Goal: Information Seeking & Learning: Learn about a topic

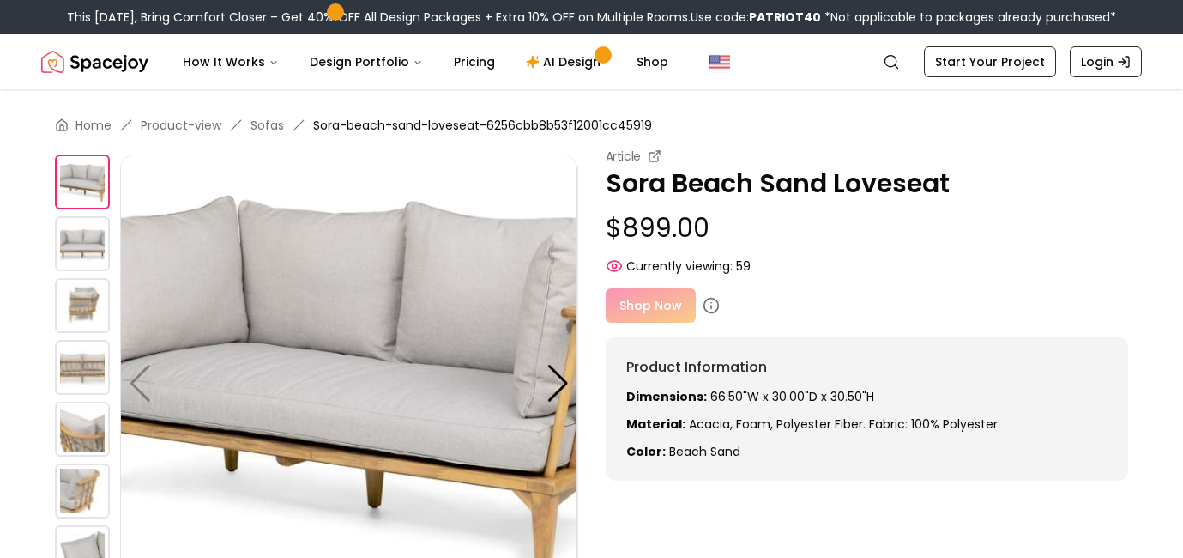
click at [89, 227] on img at bounding box center [82, 243] width 55 height 55
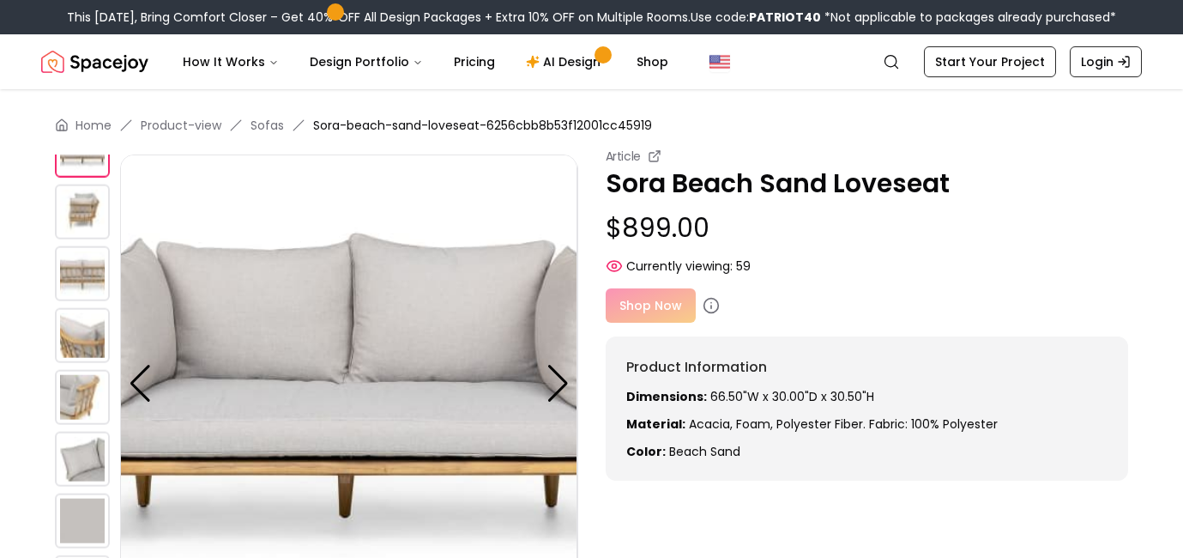
click at [90, 215] on img at bounding box center [82, 211] width 55 height 55
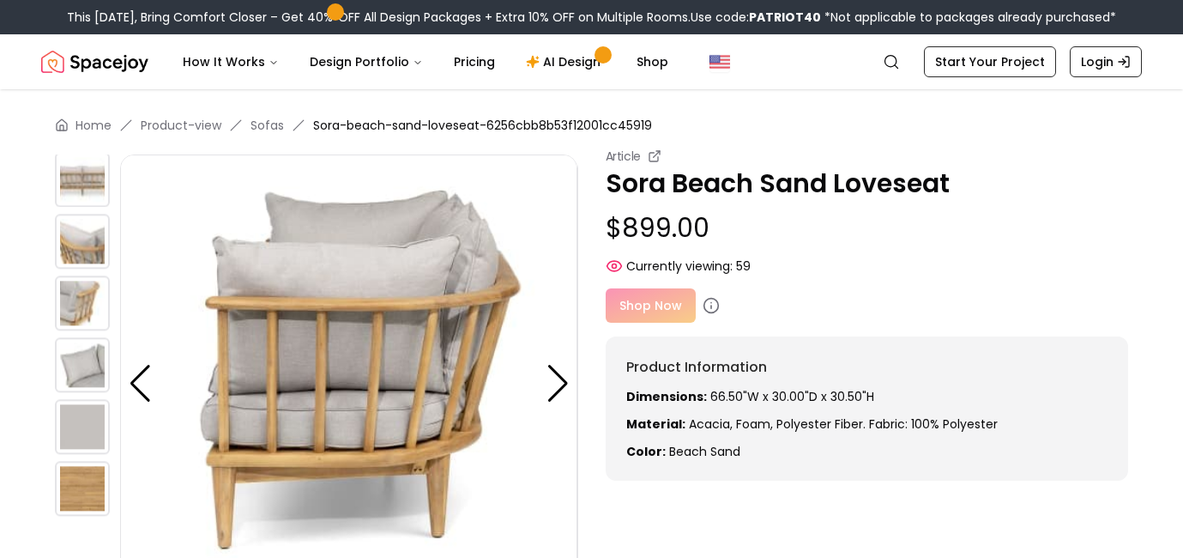
click at [74, 299] on img at bounding box center [82, 302] width 55 height 55
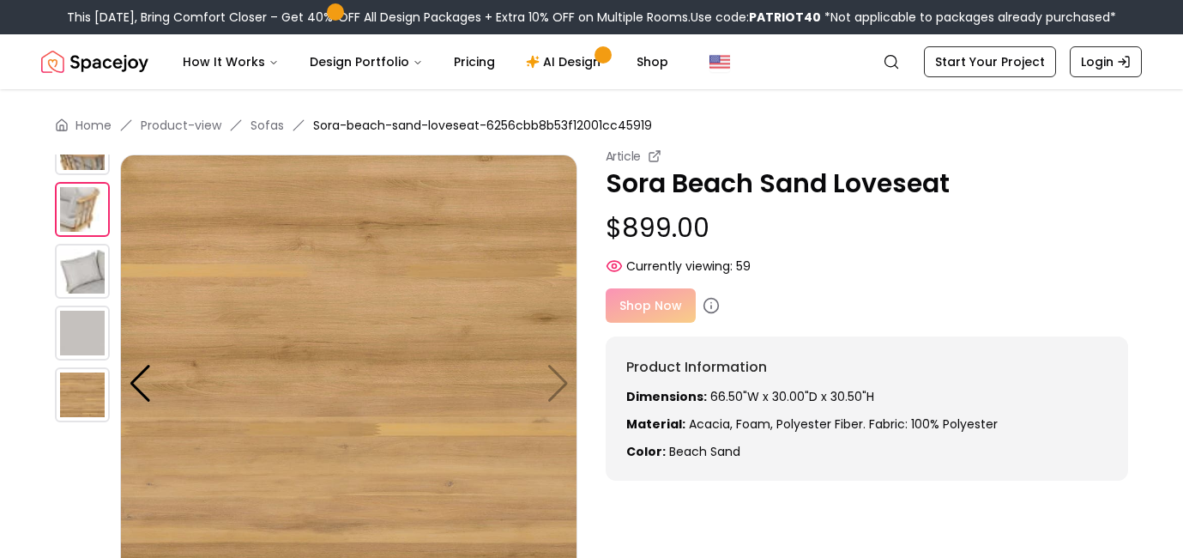
click at [90, 269] on img at bounding box center [82, 271] width 55 height 55
click at [559, 384] on img at bounding box center [348, 382] width 457 height 457
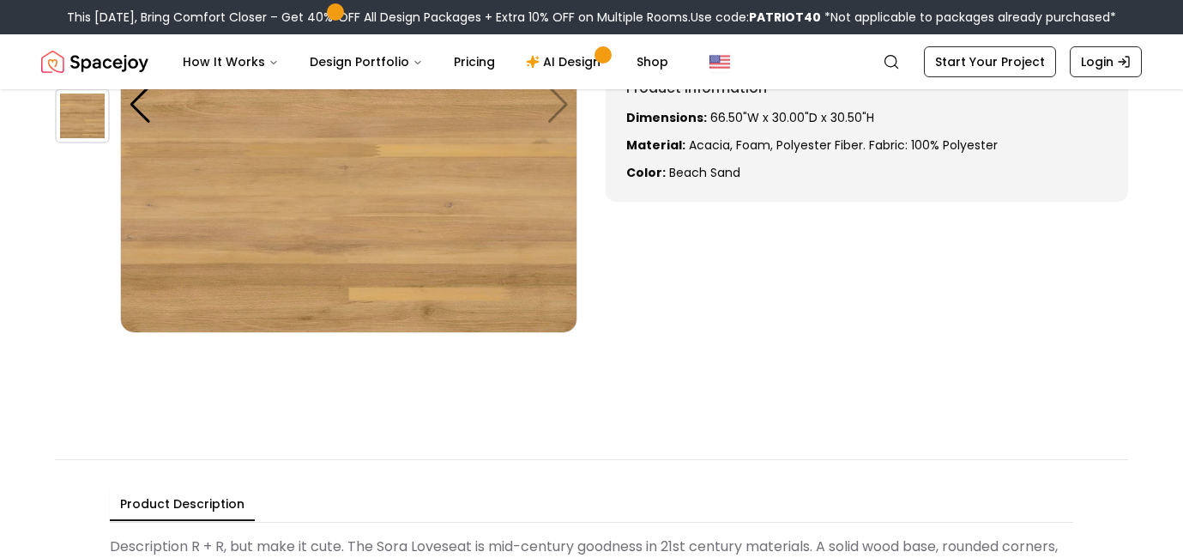
scroll to position [285, 0]
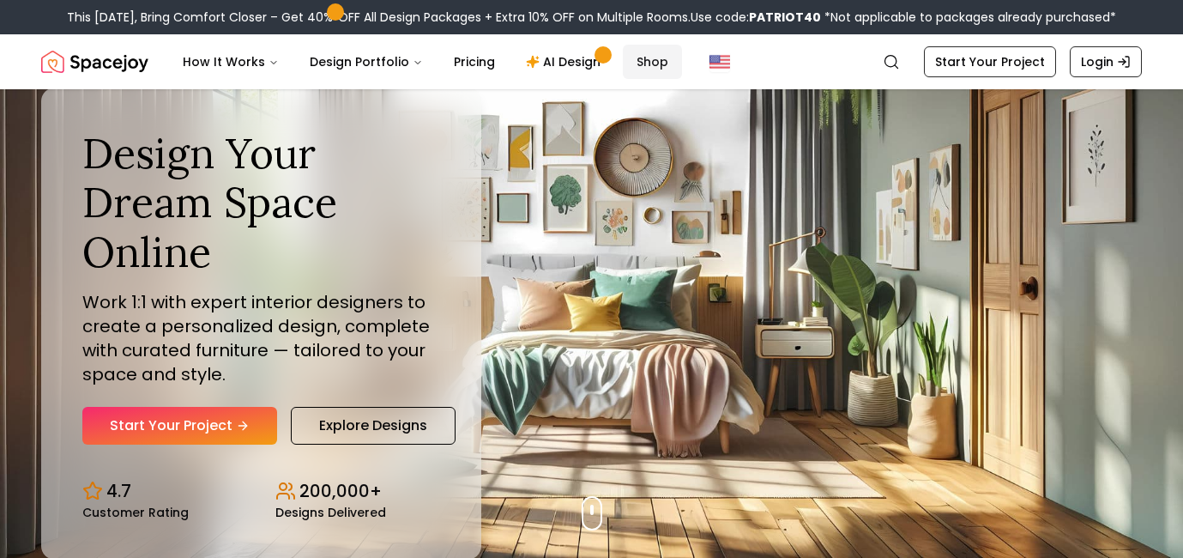
click at [643, 56] on link "Shop" at bounding box center [652, 62] width 59 height 34
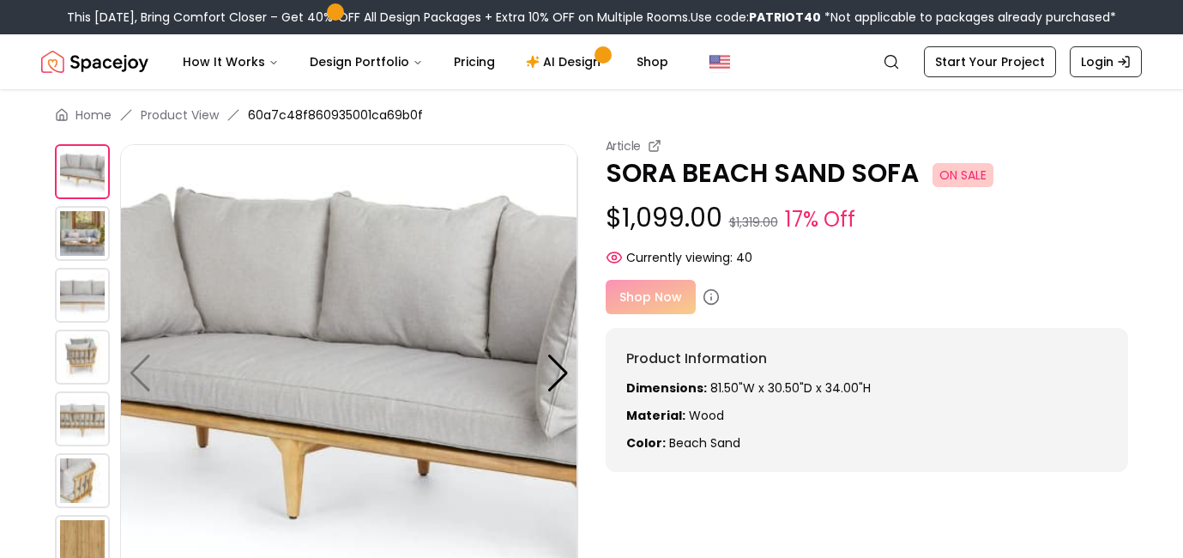
scroll to position [8, 0]
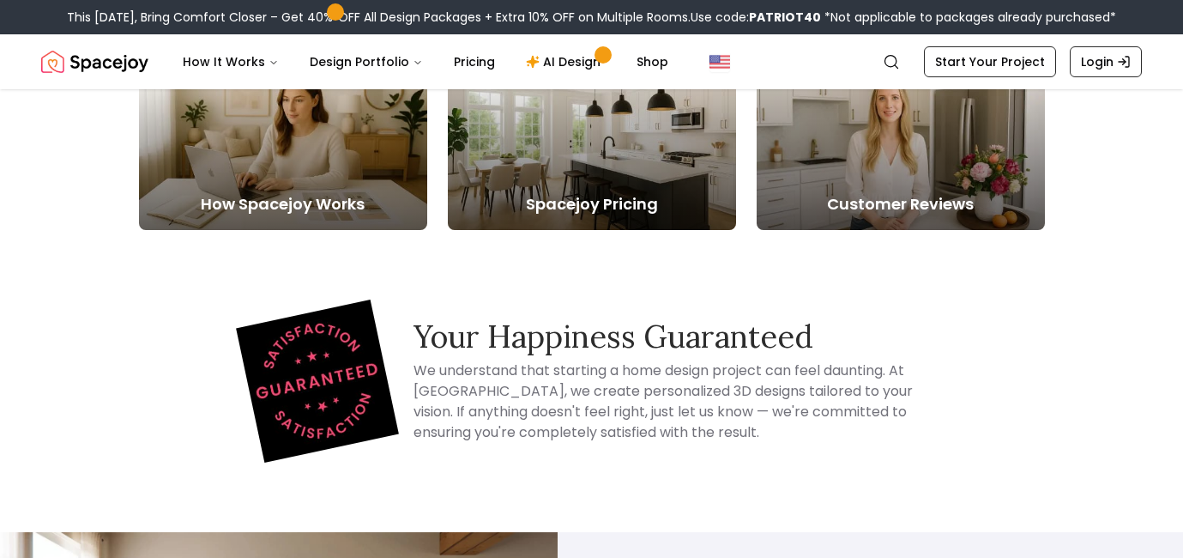
scroll to position [1058, 0]
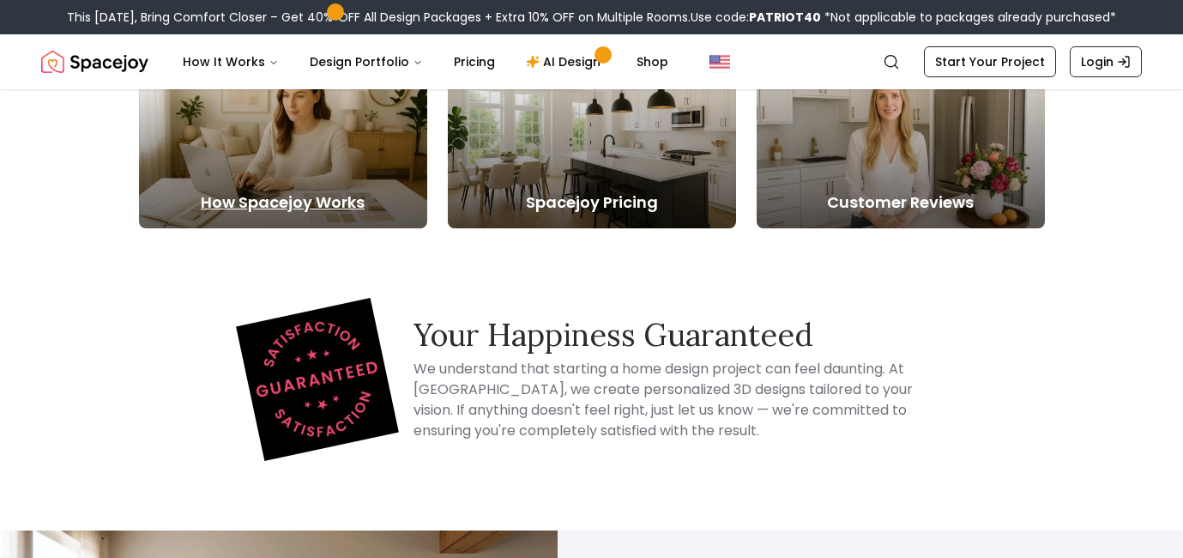
click at [335, 193] on h5 "How Spacejoy Works" at bounding box center [283, 202] width 288 height 24
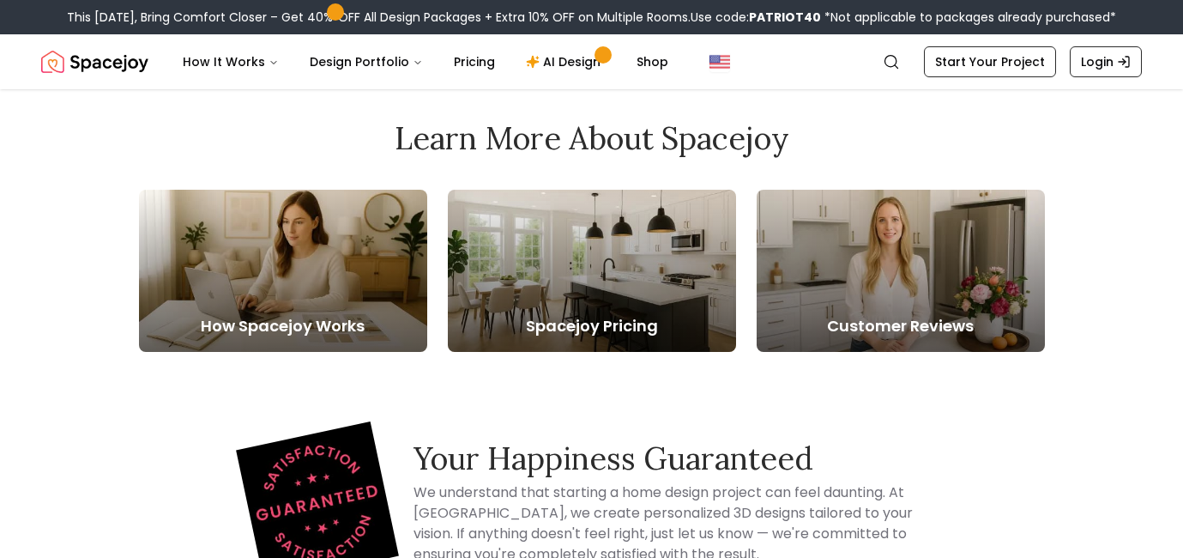
scroll to position [1058, 0]
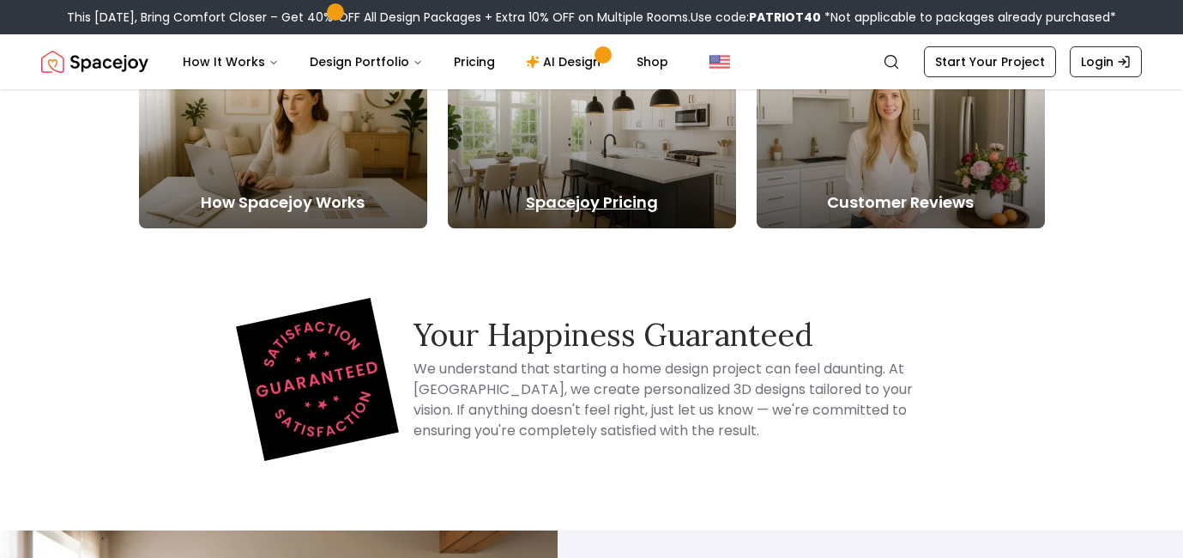
click at [542, 198] on h5 "Spacejoy Pricing" at bounding box center [592, 202] width 288 height 24
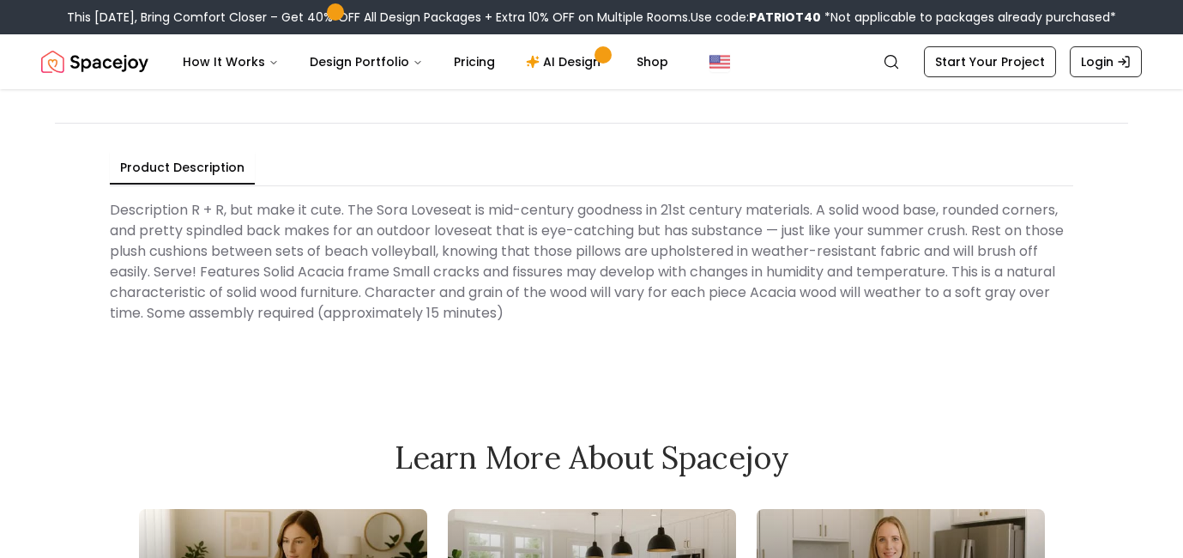
scroll to position [613, 0]
click at [135, 63] on img "Spacejoy" at bounding box center [94, 62] width 107 height 34
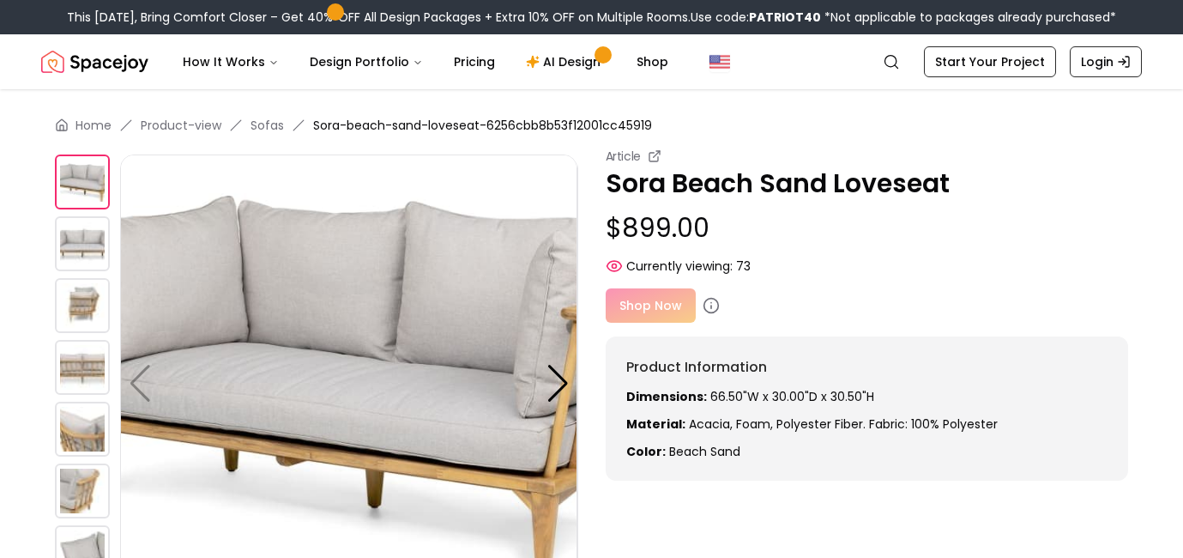
click at [650, 315] on div "Shop Now" at bounding box center [867, 305] width 523 height 34
click at [641, 303] on div "Shop Now" at bounding box center [867, 305] width 523 height 34
click at [651, 67] on link "Shop" at bounding box center [652, 62] width 59 height 34
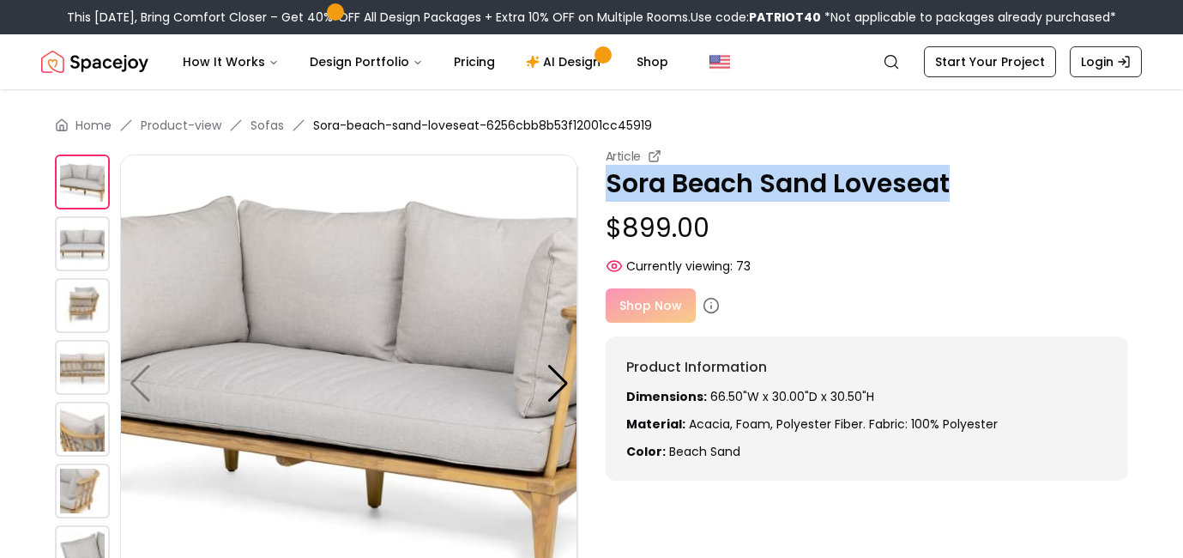
drag, startPoint x: 603, startPoint y: 182, endPoint x: 973, endPoint y: 184, distance: 369.8
click at [974, 184] on div "Article Sora Beach Sand Loveseat $899.00 Currently viewing: 73 Article Sora Bea…" at bounding box center [591, 429] width 1073 height 563
copy p "Sora Beach Sand Loveseat"
